Goal: Task Accomplishment & Management: Use online tool/utility

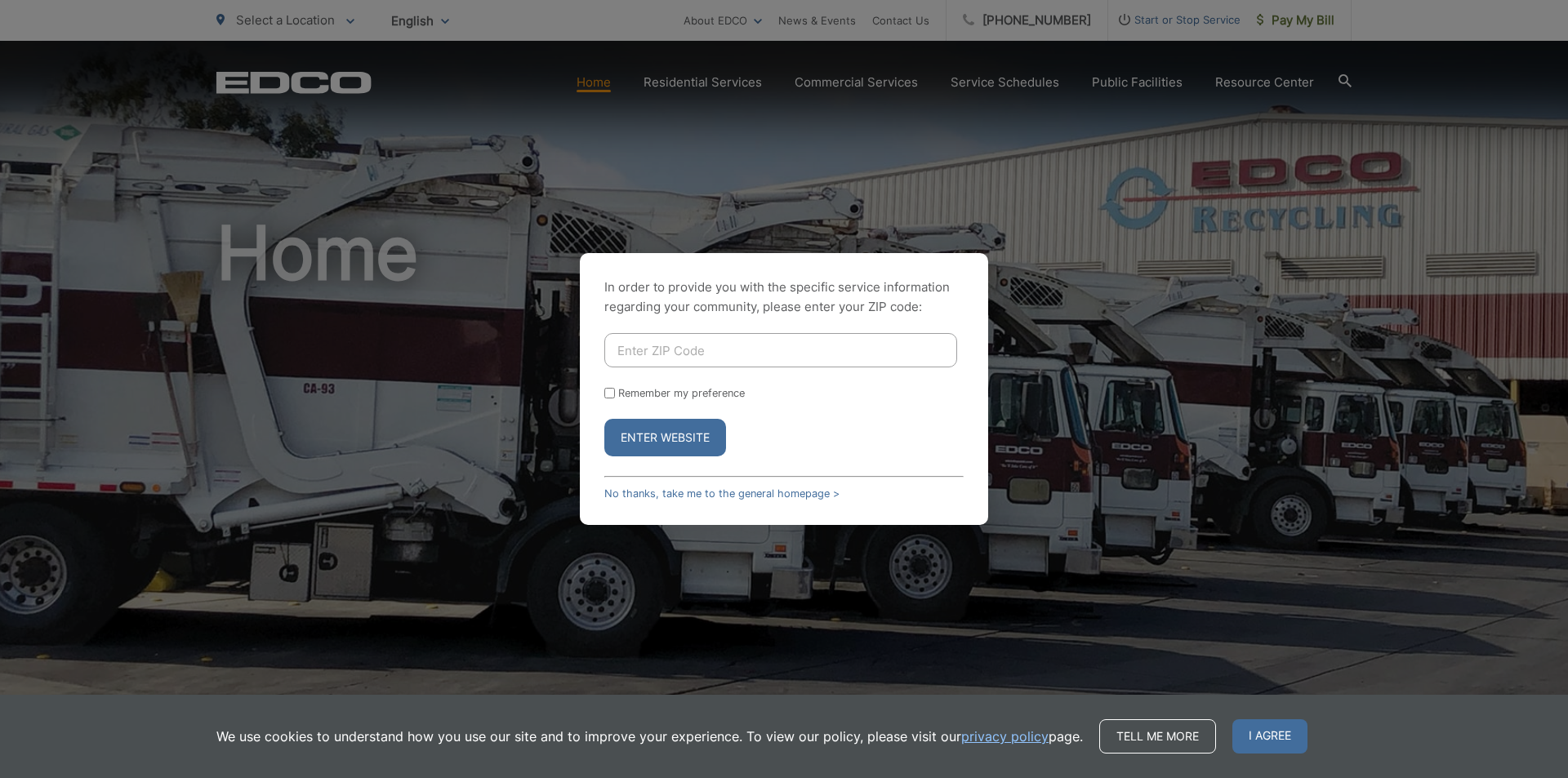
click at [695, 348] on input "Enter ZIP Code" at bounding box center [781, 350] width 353 height 34
type input "92078"
click at [681, 440] on button "Enter Website" at bounding box center [665, 437] width 121 height 38
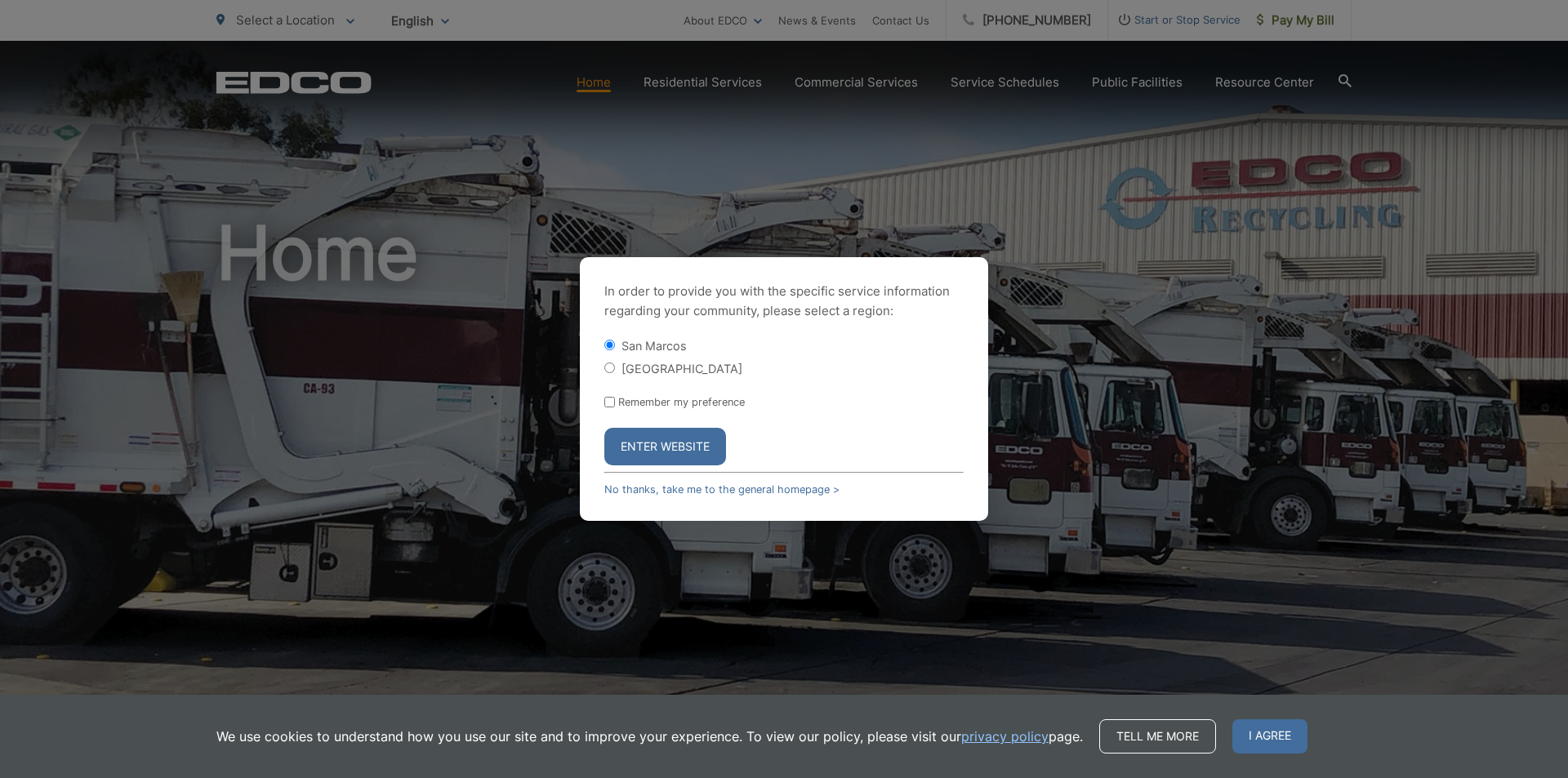
click at [678, 439] on button "Enter Website" at bounding box center [665, 446] width 121 height 38
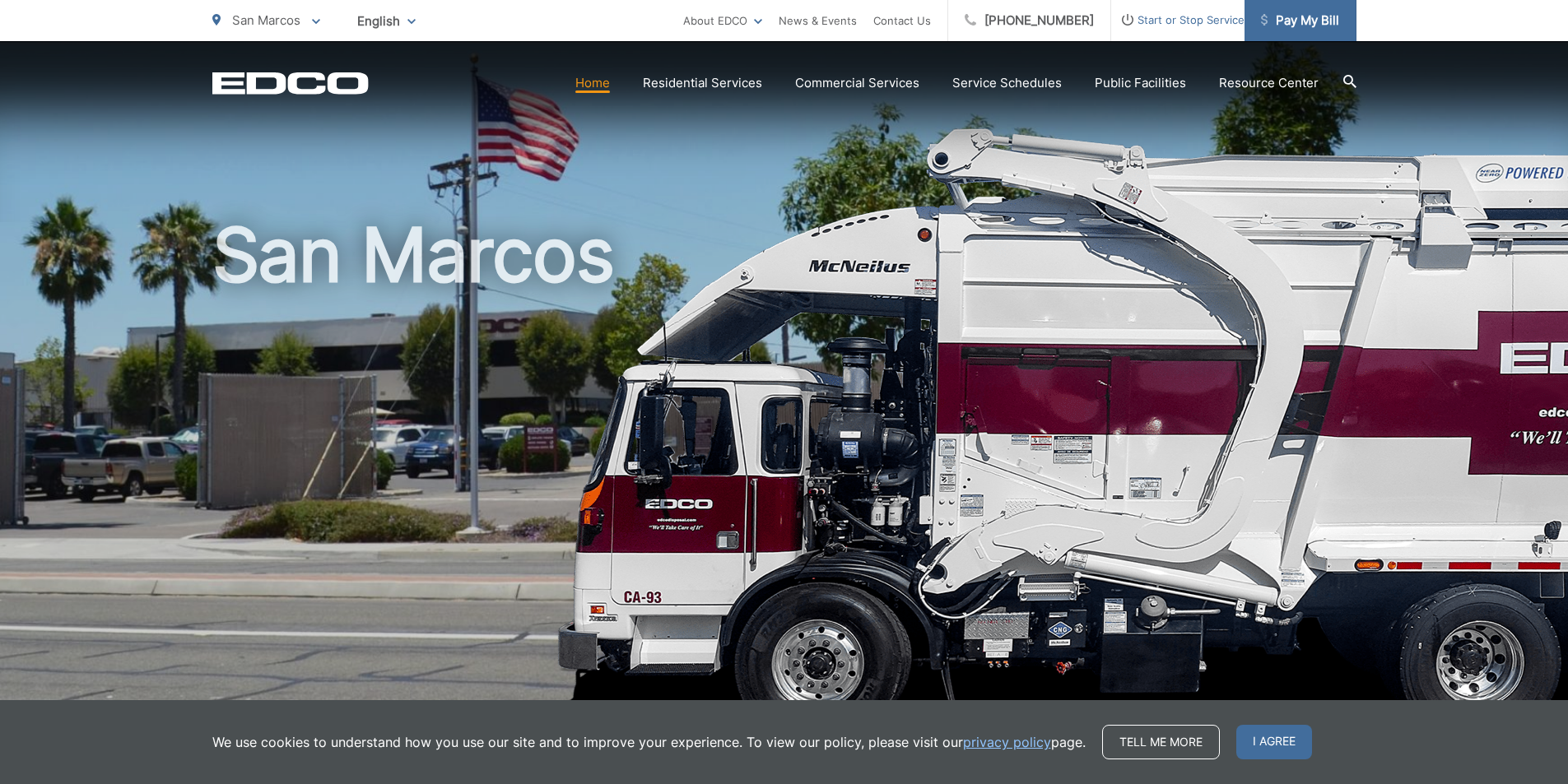
click at [1306, 19] on span "Pay My Bill" at bounding box center [1300, 20] width 78 height 19
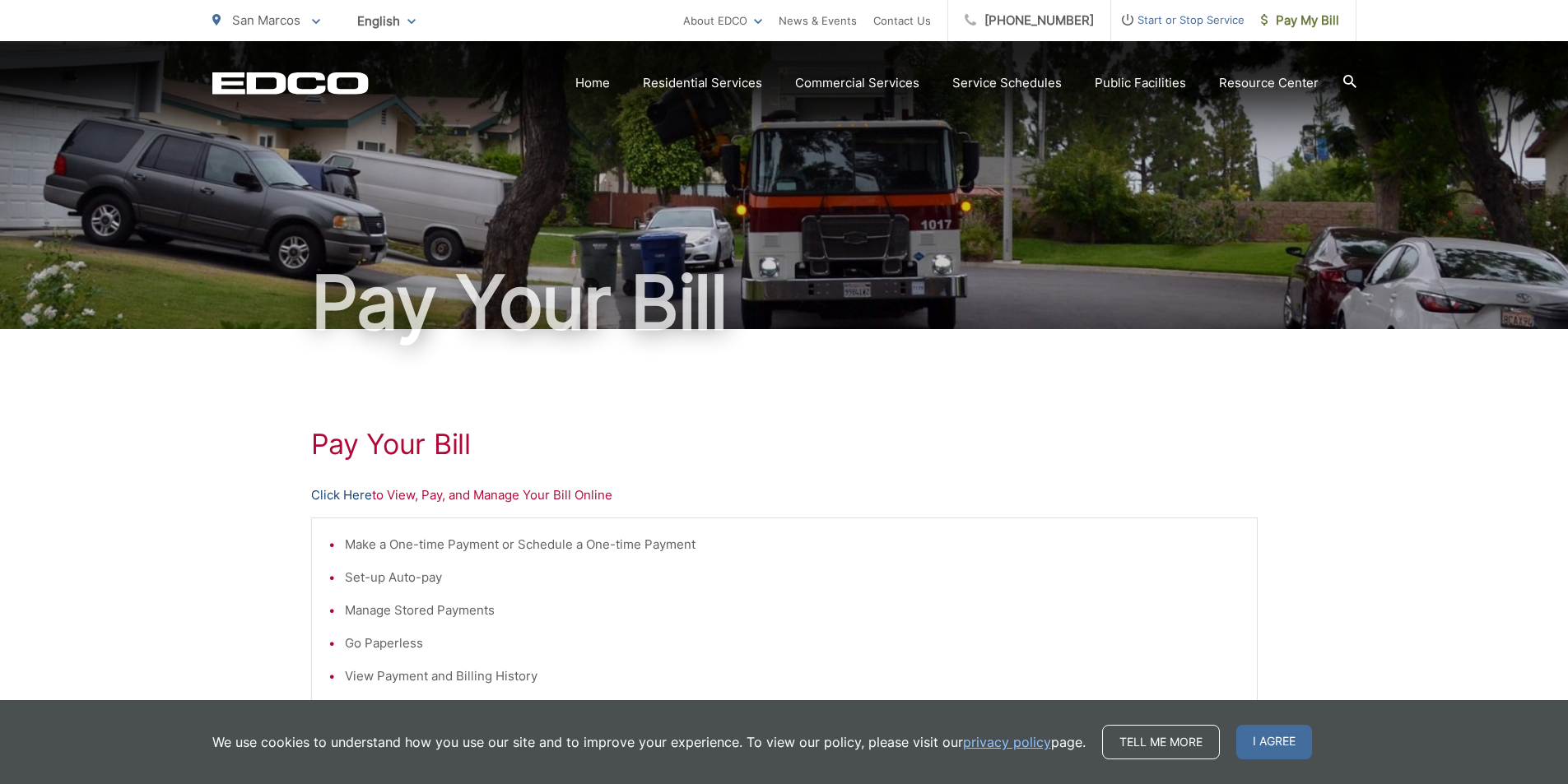
click at [360, 495] on link "Click Here" at bounding box center [342, 495] width 61 height 19
